Goal: Check status: Check status

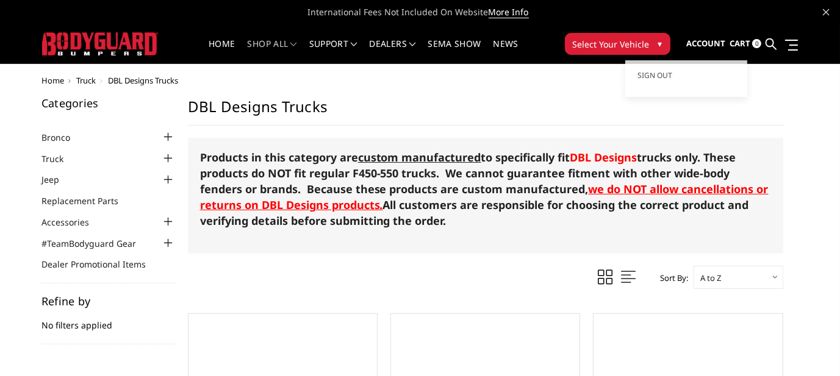
click at [698, 45] on span "Account" at bounding box center [705, 43] width 39 height 11
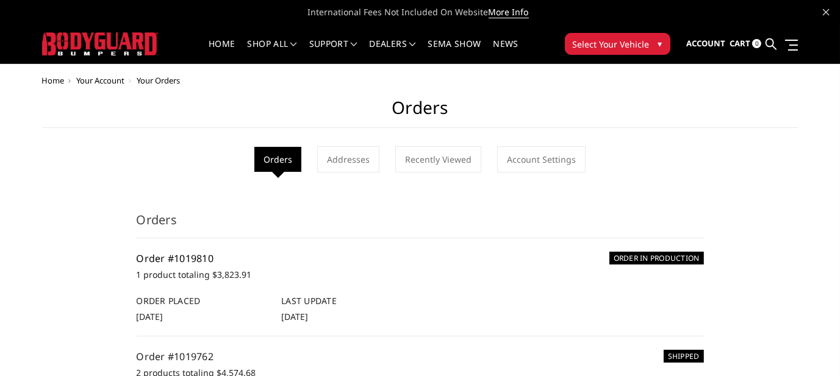
click at [204, 259] on link "Order #1019810" at bounding box center [175, 258] width 77 height 13
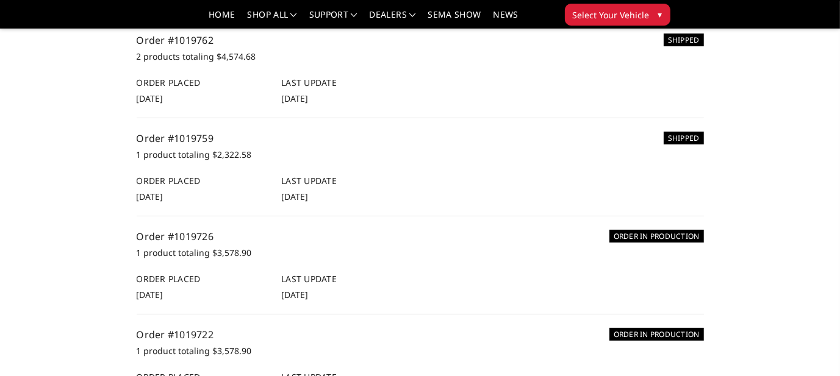
scroll to position [305, 0]
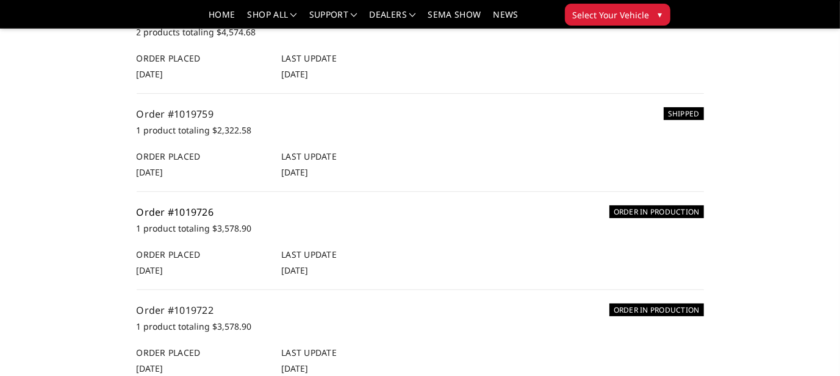
click at [190, 209] on link "Order #1019726" at bounding box center [175, 212] width 77 height 13
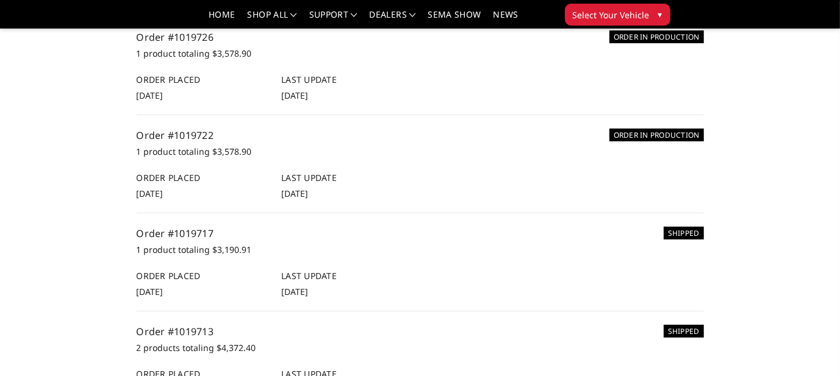
scroll to position [488, 0]
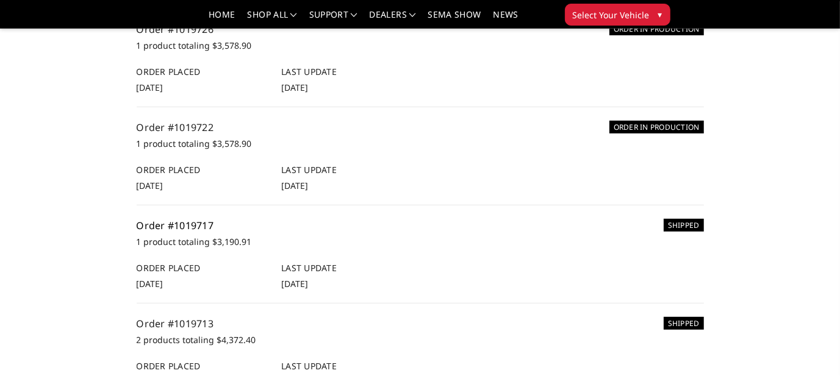
click at [195, 226] on link "Order #1019717" at bounding box center [175, 225] width 77 height 13
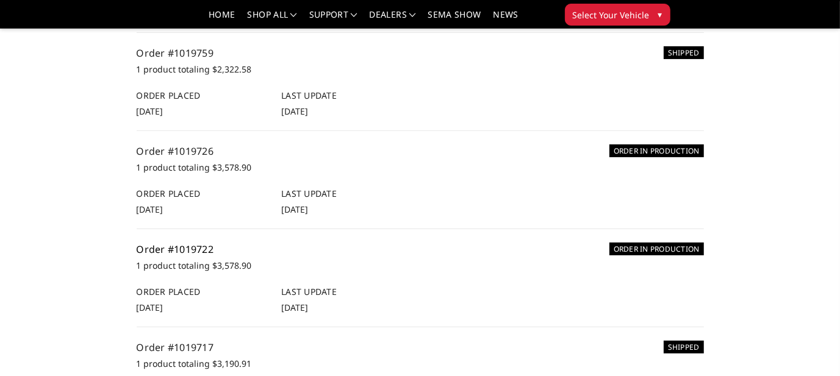
click at [190, 249] on link "Order #1019722" at bounding box center [175, 249] width 77 height 13
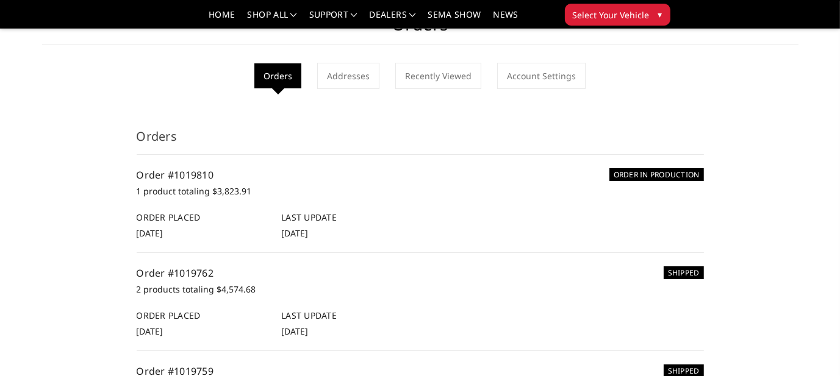
scroll to position [61, 0]
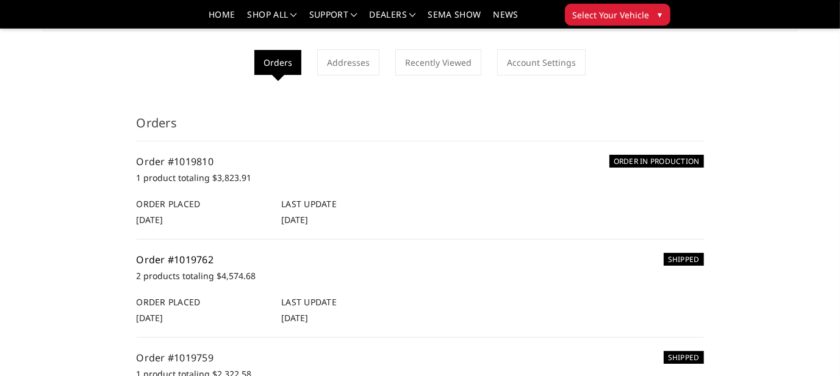
click at [199, 257] on link "Order #1019762" at bounding box center [175, 259] width 77 height 13
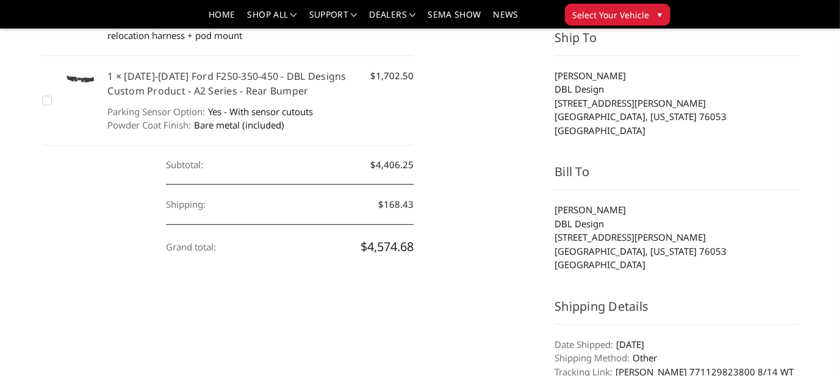
scroll to position [183, 0]
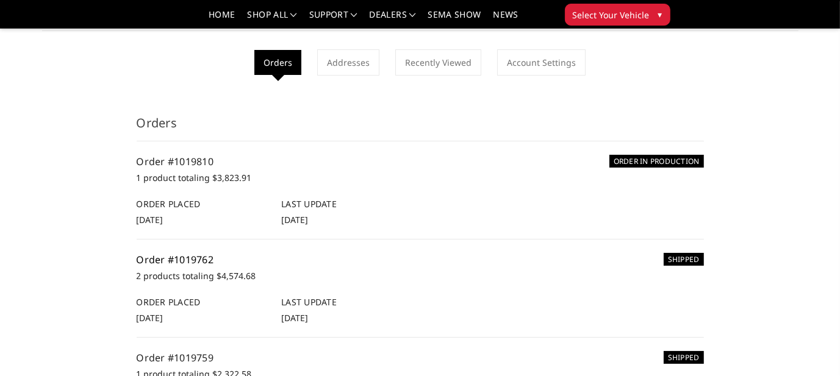
click at [196, 260] on link "Order #1019762" at bounding box center [175, 259] width 77 height 13
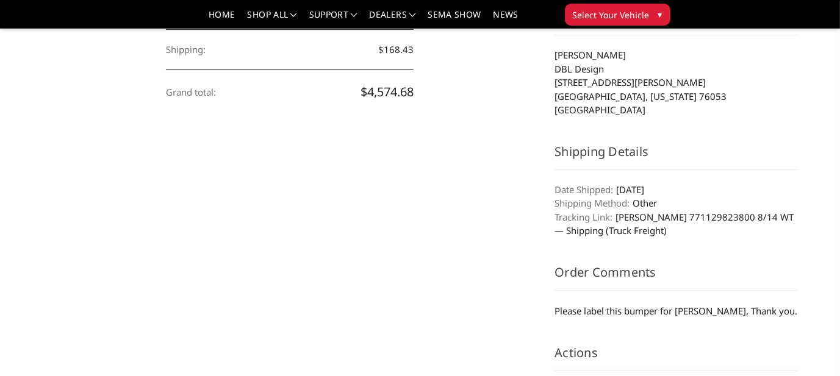
scroll to position [488, 0]
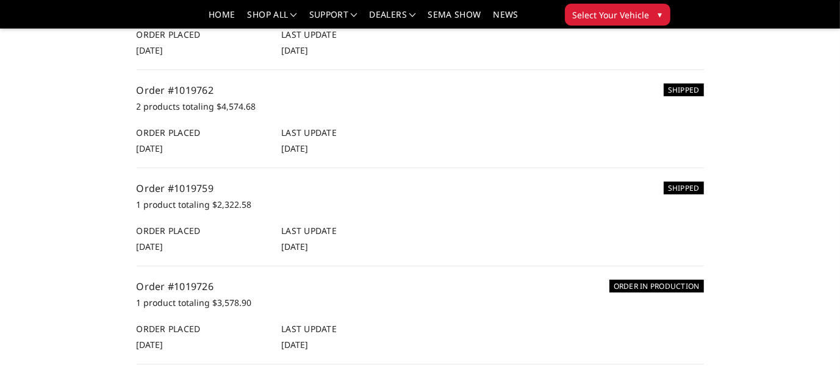
scroll to position [122, 0]
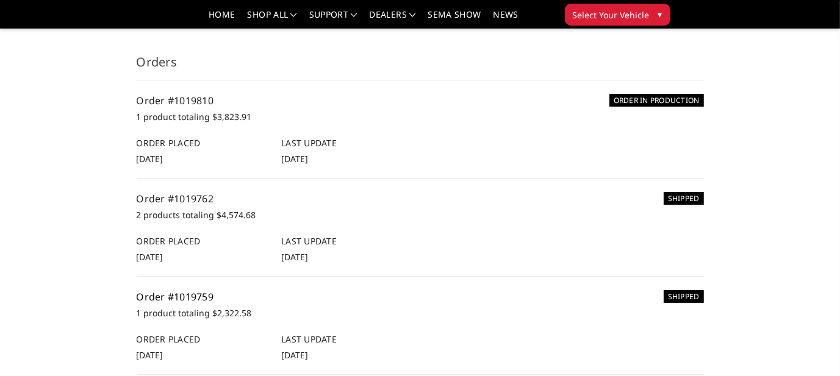
click at [202, 298] on link "Order #1019759" at bounding box center [175, 296] width 77 height 13
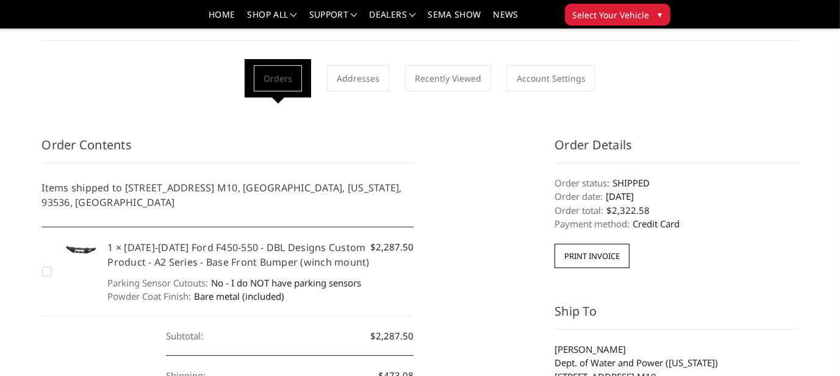
scroll to position [122, 0]
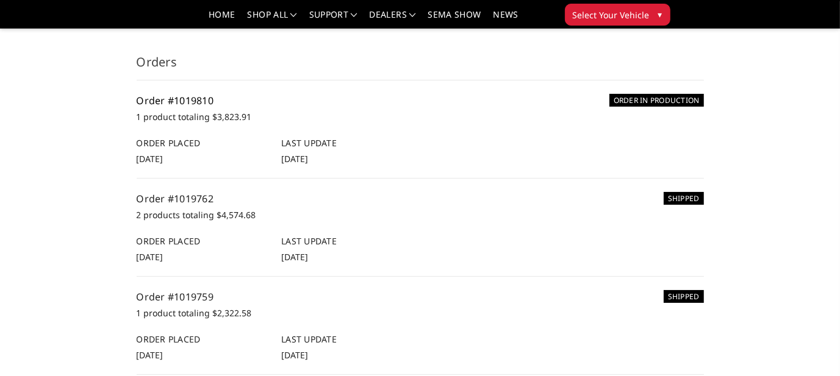
click at [184, 100] on link "Order #1019810" at bounding box center [175, 100] width 77 height 13
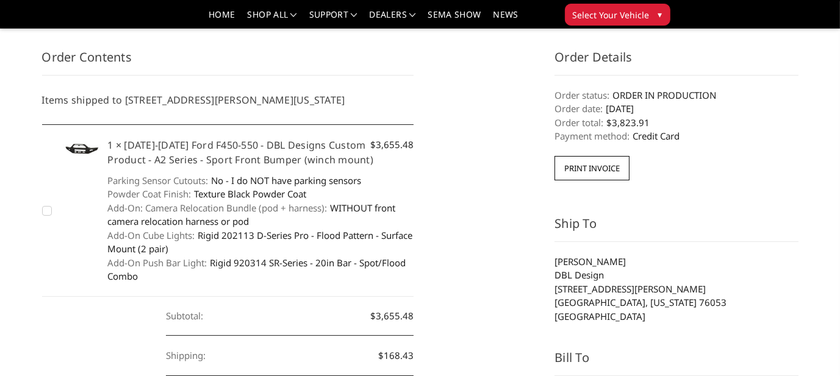
scroll to position [183, 0]
